Goal: Check status

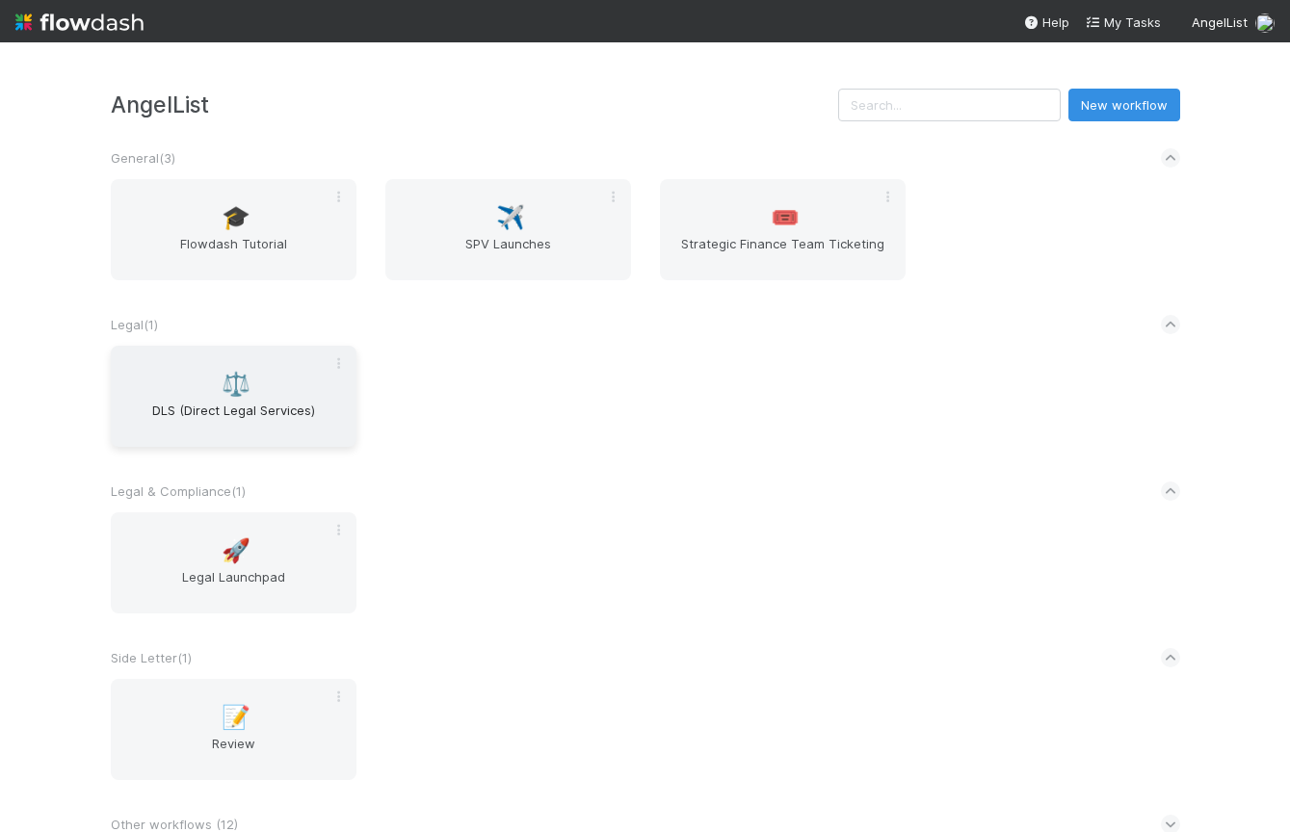
click at [274, 382] on div "⚖️ DLS (Direct Legal Services)" at bounding box center [234, 396] width 246 height 101
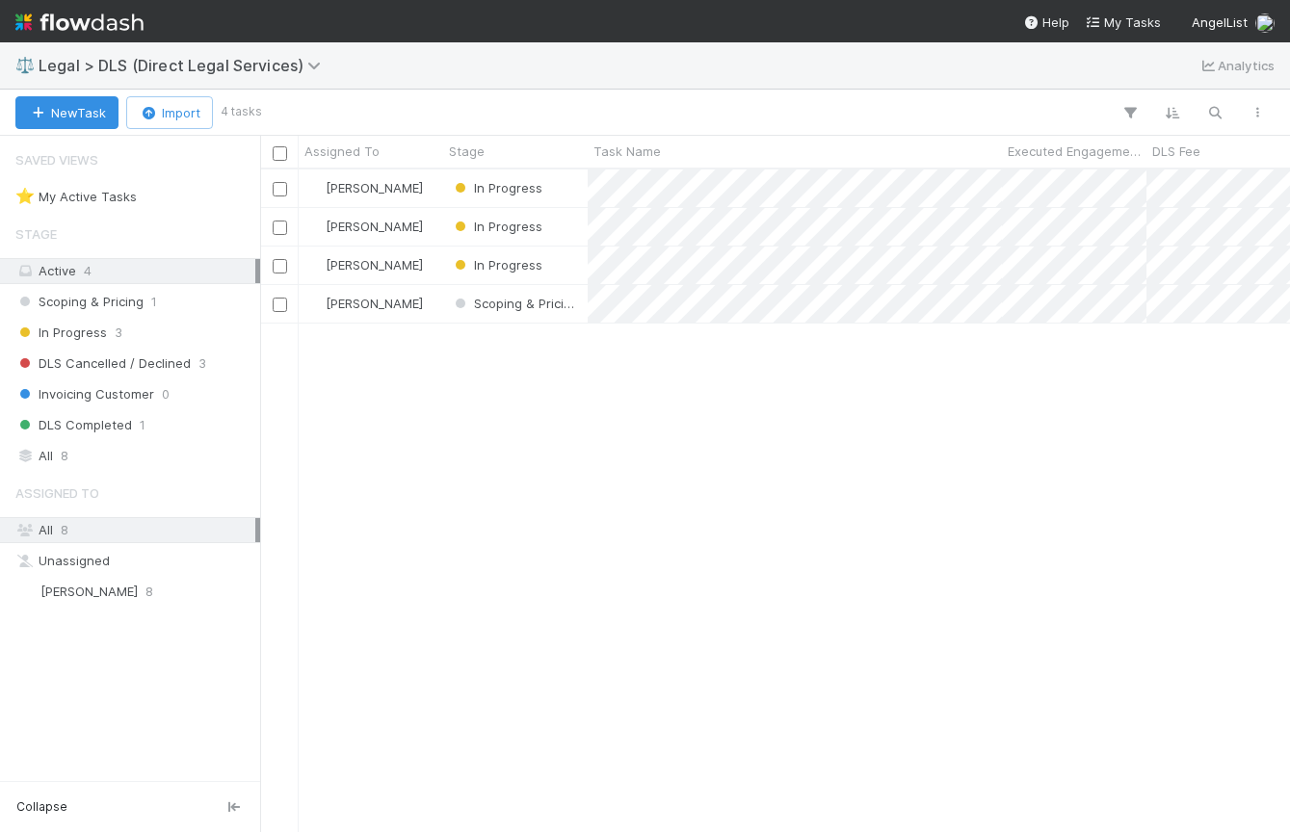
scroll to position [648, 1015]
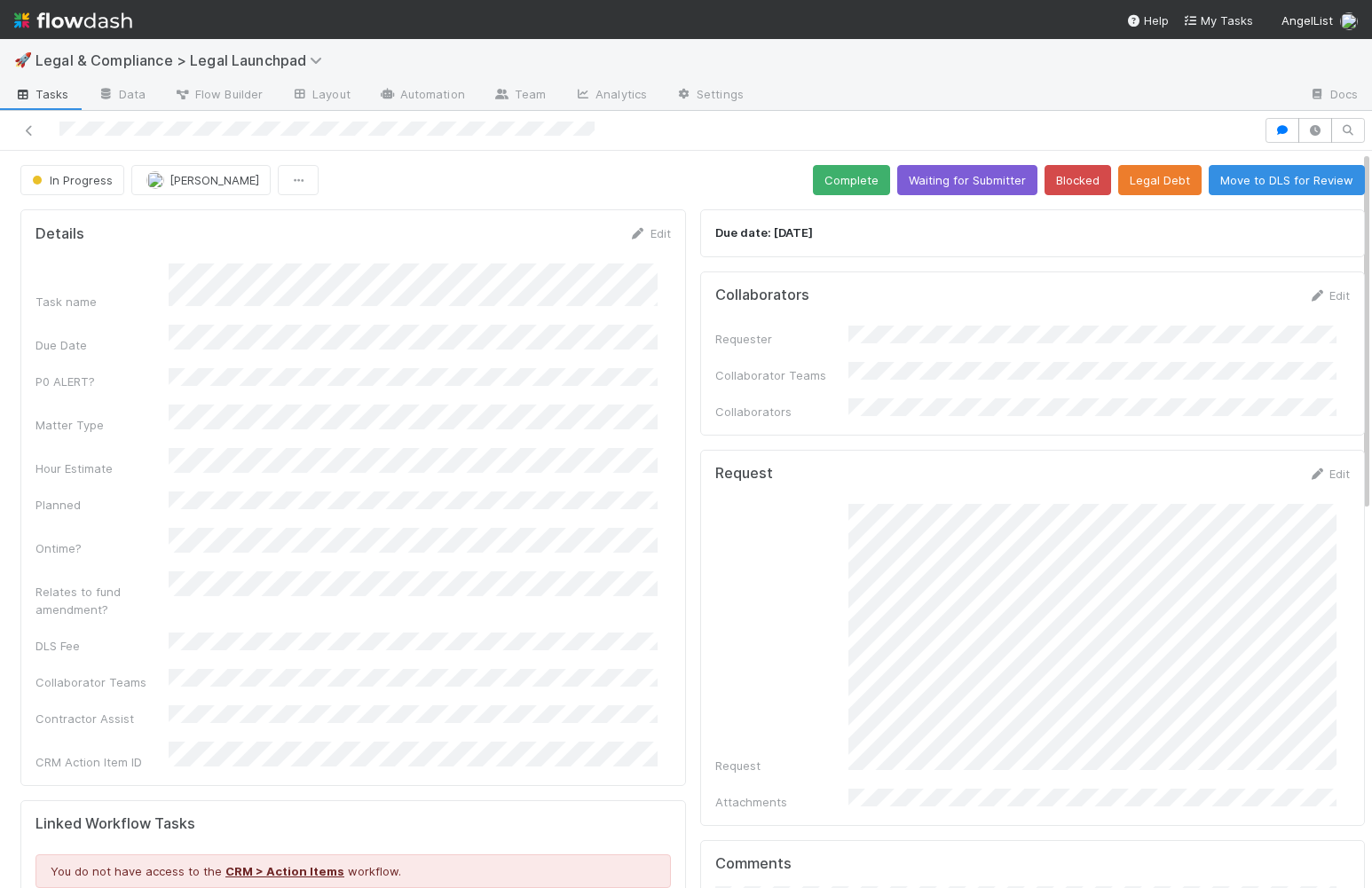
scroll to position [4, 0]
